Goal: Navigation & Orientation: Go to known website

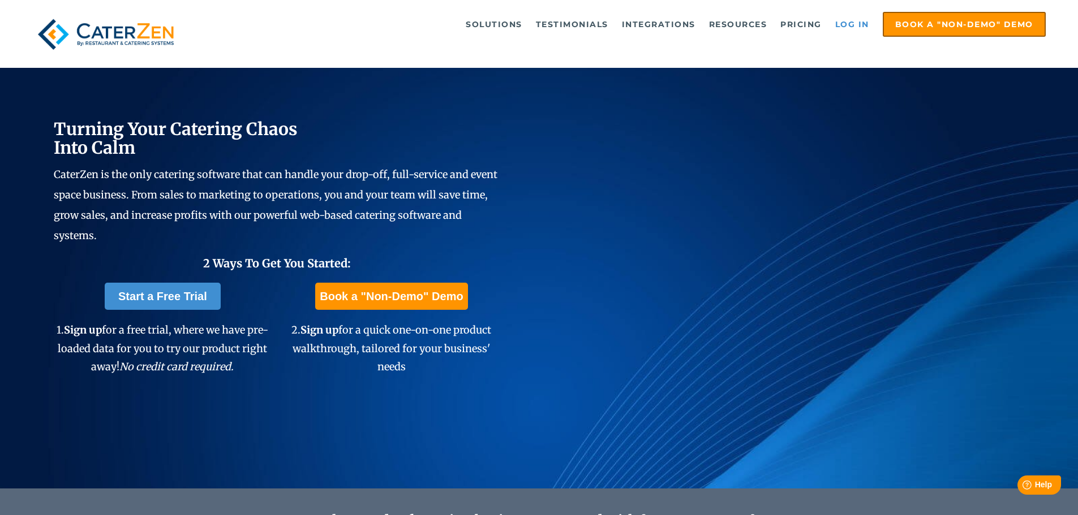
click at [838, 20] on link "Log in" at bounding box center [851, 24] width 45 height 23
click at [878, 28] on li "Book a "Non-Demo" Demo" at bounding box center [961, 24] width 169 height 25
click at [853, 28] on link "Log in" at bounding box center [851, 24] width 45 height 23
